Goal: Find specific page/section: Find specific page/section

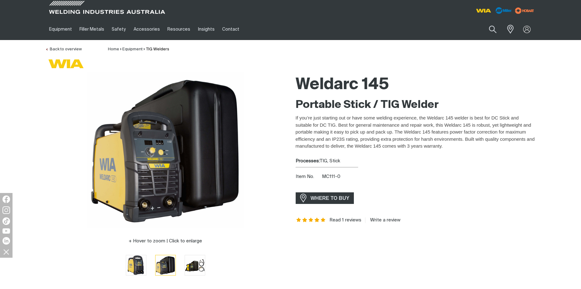
click at [333, 193] on span "WHERE TO BUY" at bounding box center [330, 198] width 47 height 10
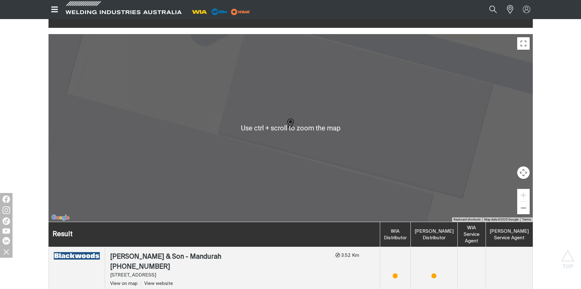
scroll to position [188, 0]
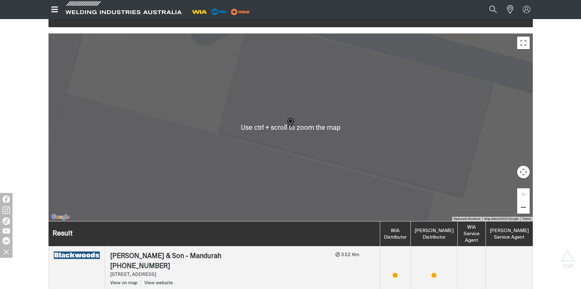
click at [520, 201] on button "Zoom out" at bounding box center [523, 207] width 13 height 13
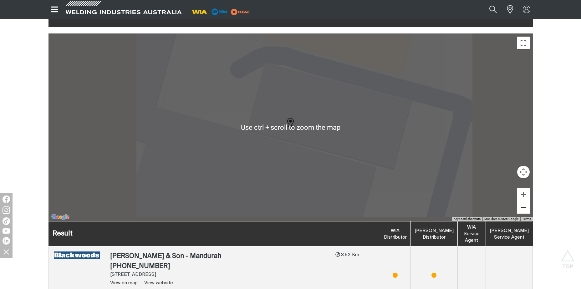
click at [520, 201] on button "Zoom out" at bounding box center [523, 207] width 13 height 13
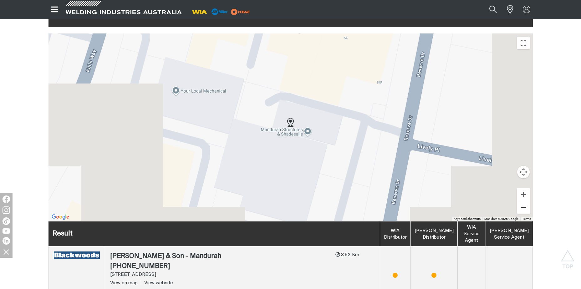
click at [520, 201] on button "Zoom out" at bounding box center [523, 207] width 13 height 13
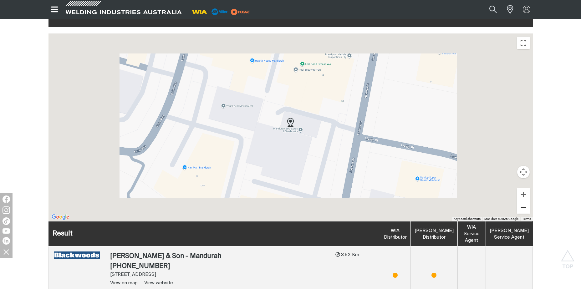
click at [520, 201] on button "Zoom out" at bounding box center [523, 207] width 13 height 13
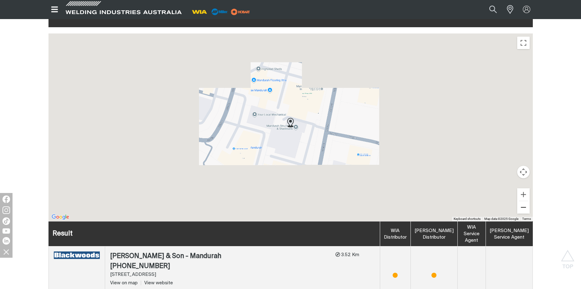
click at [520, 201] on button "Zoom out" at bounding box center [523, 207] width 13 height 13
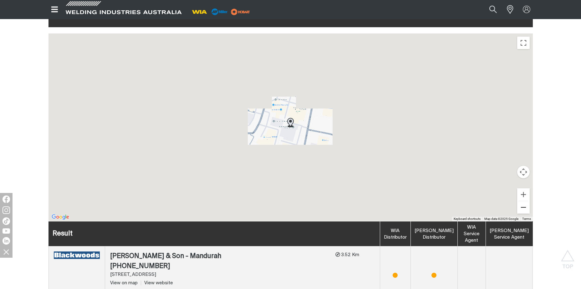
click at [520, 201] on button "Zoom out" at bounding box center [523, 207] width 13 height 13
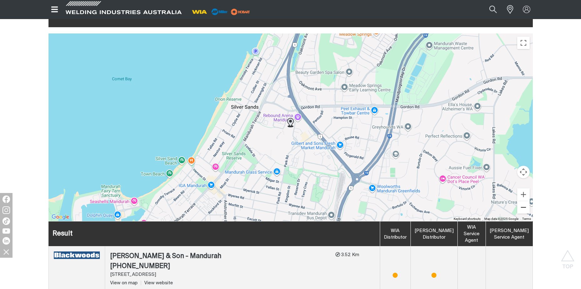
click at [520, 201] on button "Zoom out" at bounding box center [523, 207] width 13 height 13
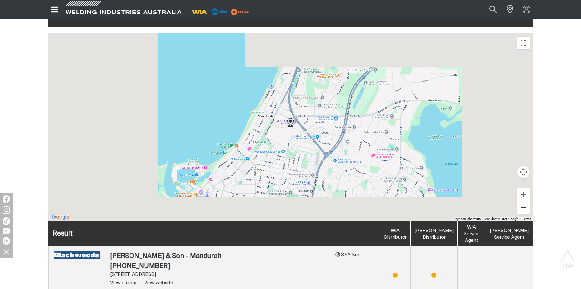
click at [520, 201] on button "Zoom out" at bounding box center [523, 207] width 13 height 13
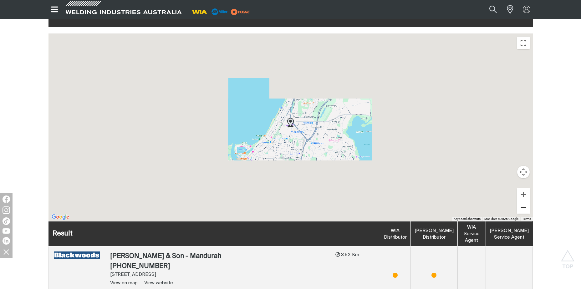
click at [520, 201] on button "Zoom out" at bounding box center [523, 207] width 13 height 13
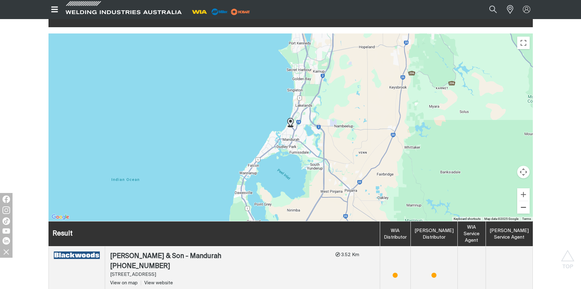
click at [520, 201] on button "Zoom out" at bounding box center [523, 207] width 13 height 13
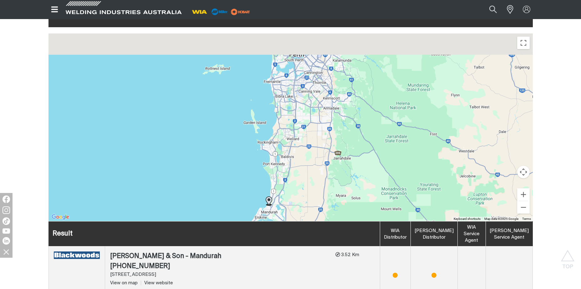
drag, startPoint x: 329, startPoint y: 112, endPoint x: 307, endPoint y: 179, distance: 70.8
click at [307, 186] on div at bounding box center [291, 127] width 484 height 188
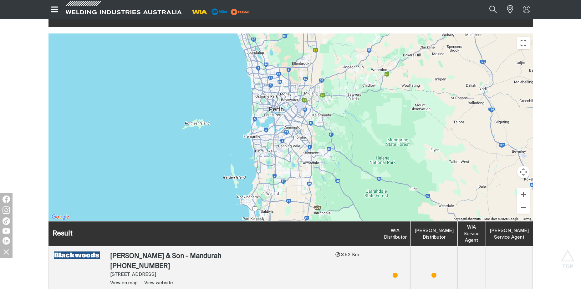
drag, startPoint x: 303, startPoint y: 98, endPoint x: 288, endPoint y: 147, distance: 52.1
click at [288, 147] on div at bounding box center [291, 127] width 484 height 188
click at [523, 189] on button "Zoom in" at bounding box center [523, 194] width 13 height 13
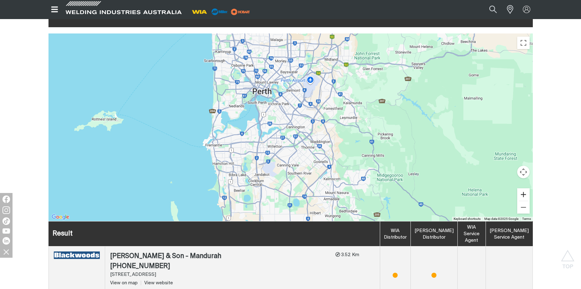
click at [523, 189] on button "Zoom in" at bounding box center [523, 194] width 13 height 13
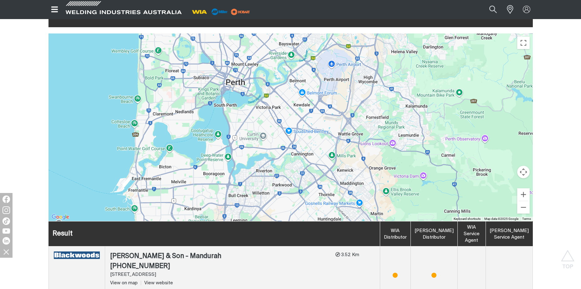
drag, startPoint x: 384, startPoint y: 121, endPoint x: 386, endPoint y: 150, distance: 28.5
click at [386, 150] on div at bounding box center [291, 127] width 484 height 188
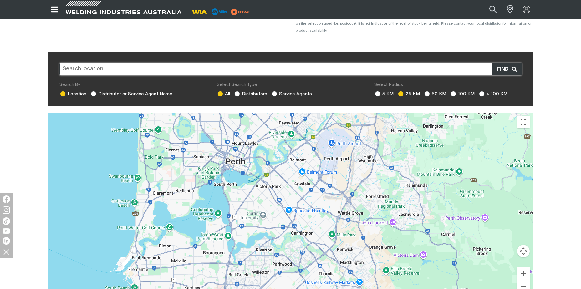
scroll to position [94, 0]
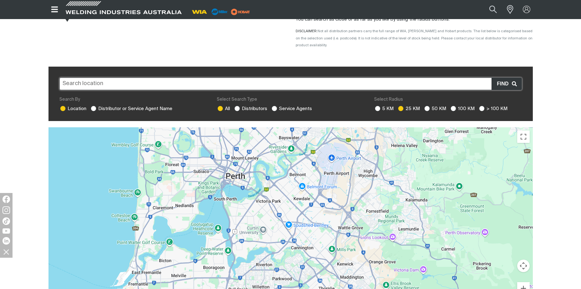
click at [268, 78] on input "text" at bounding box center [290, 84] width 463 height 13
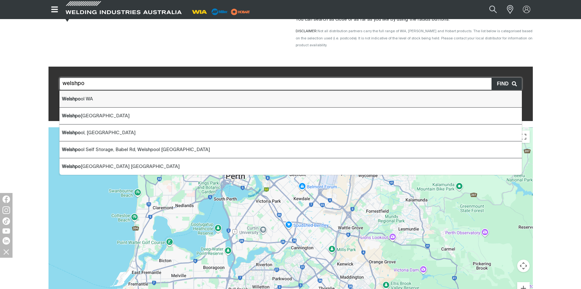
click at [89, 91] on li "Welshpo ol WA" at bounding box center [290, 99] width 463 height 17
type input "Welshpool [GEOGRAPHIC_DATA]"
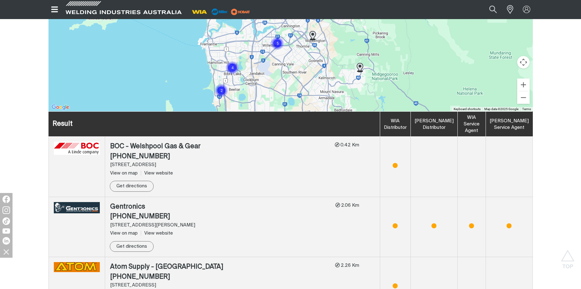
scroll to position [344, 0]
